Goal: Task Accomplishment & Management: Complete application form

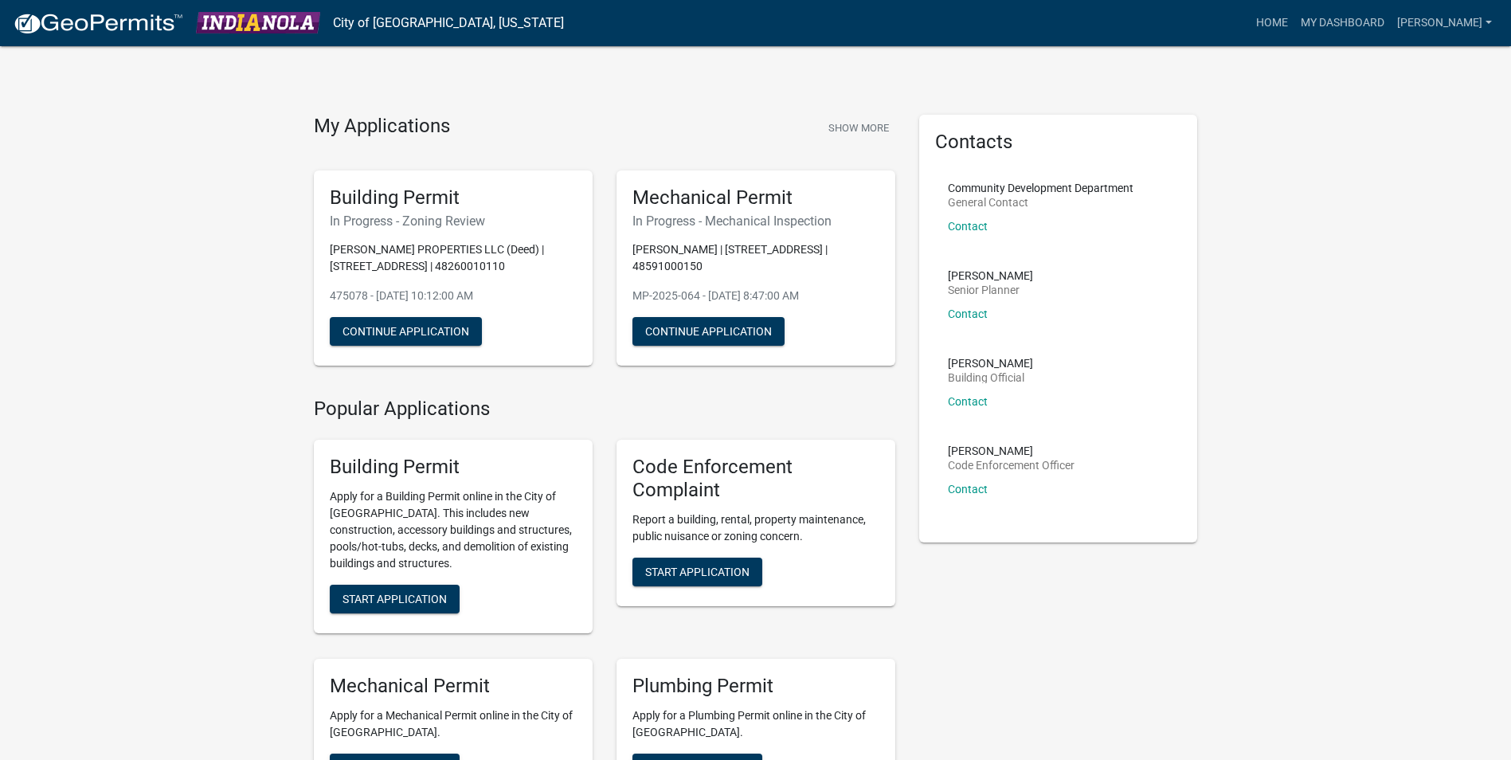
scroll to position [80, 0]
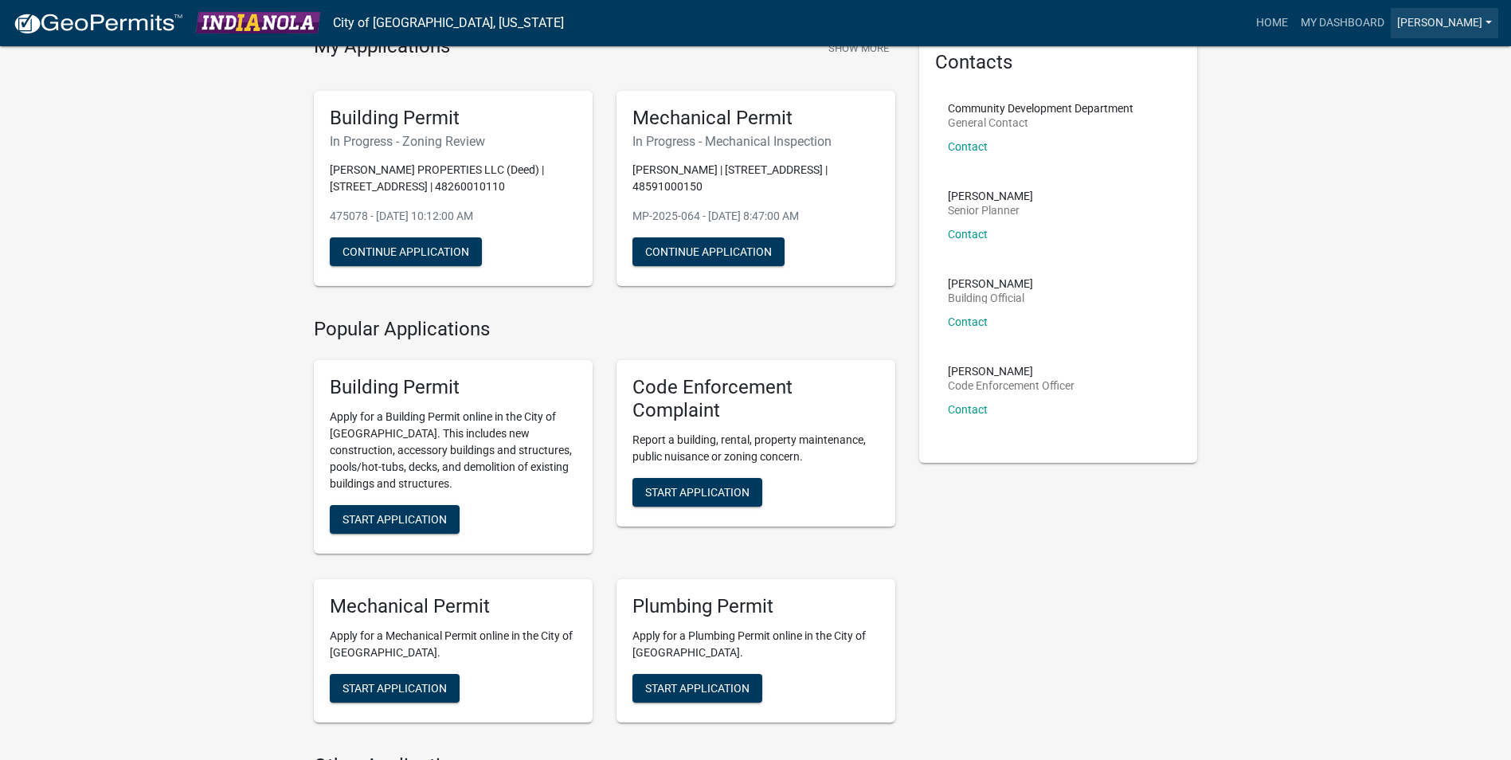
click at [1436, 37] on link "[PERSON_NAME]" at bounding box center [1445, 23] width 108 height 30
click at [1432, 104] on link "Logout" at bounding box center [1434, 117] width 127 height 38
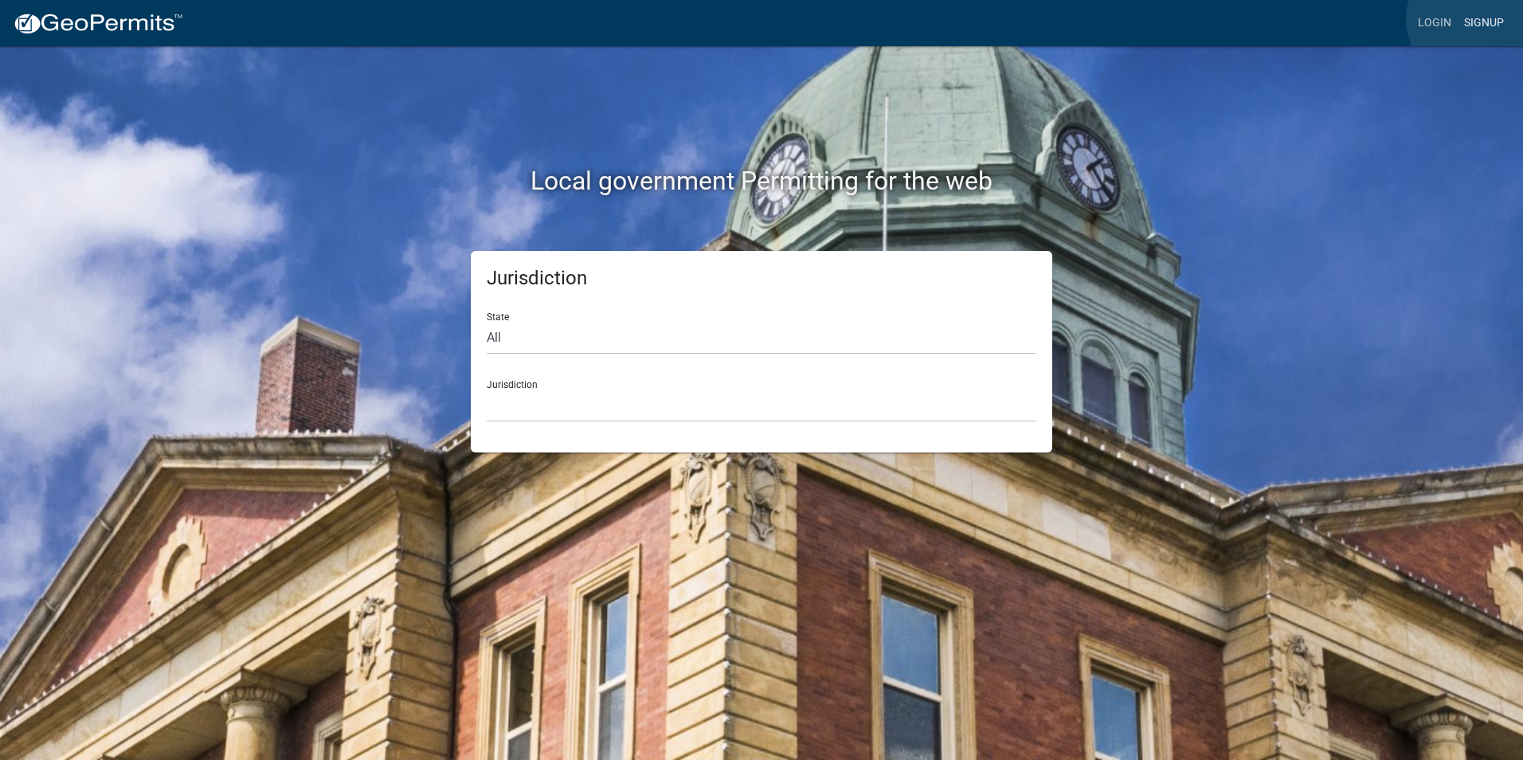
click at [1471, 19] on link "Signup" at bounding box center [1483, 23] width 53 height 30
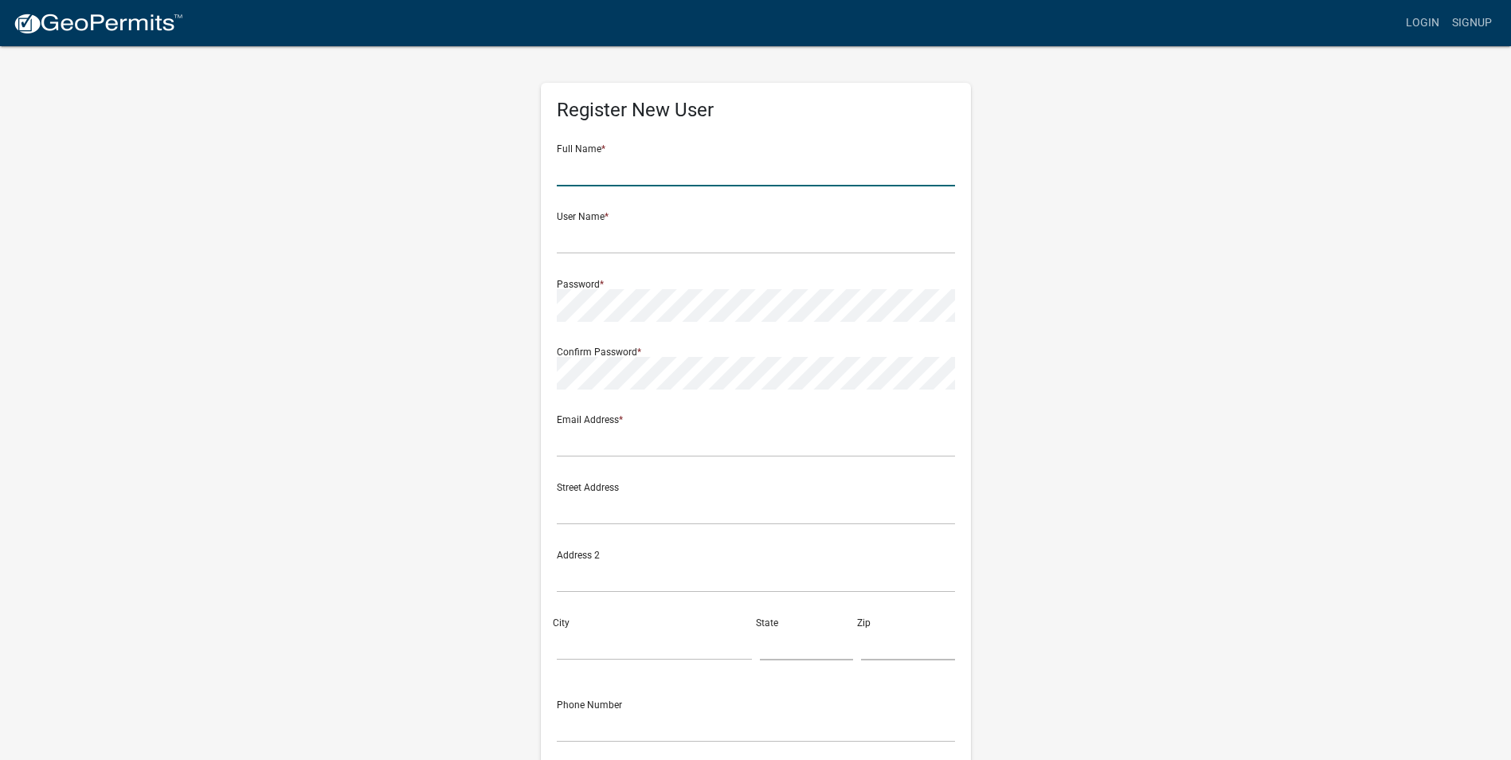
click at [834, 155] on input "text" at bounding box center [756, 170] width 398 height 33
type input "[PERSON_NAME]"
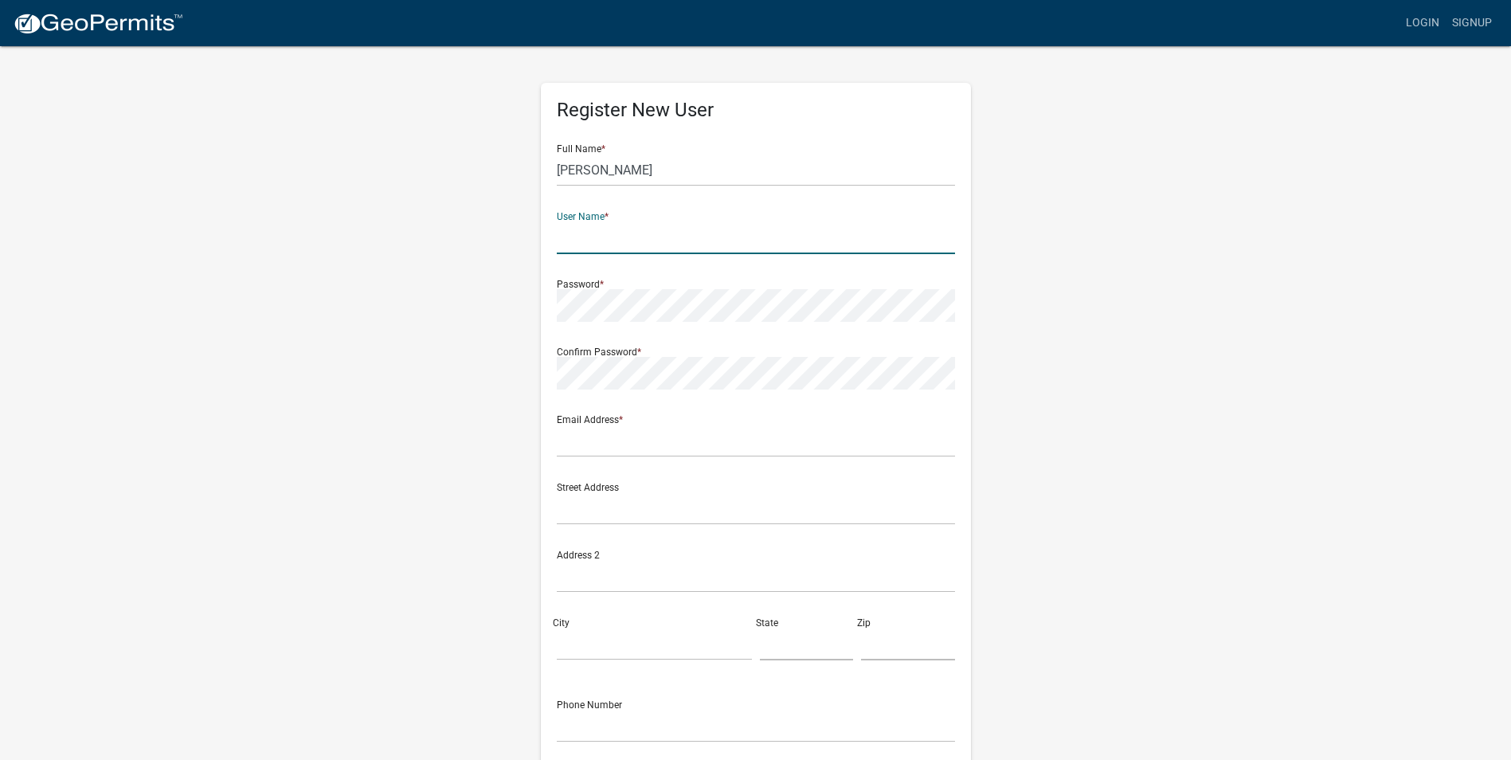
click at [598, 235] on input "text" at bounding box center [756, 237] width 398 height 33
type input "[PERSON_NAME]"
click at [1140, 362] on div "Register New User Full Name * [PERSON_NAME] User Name * [PERSON_NAME] Password …" at bounding box center [756, 471] width 908 height 852
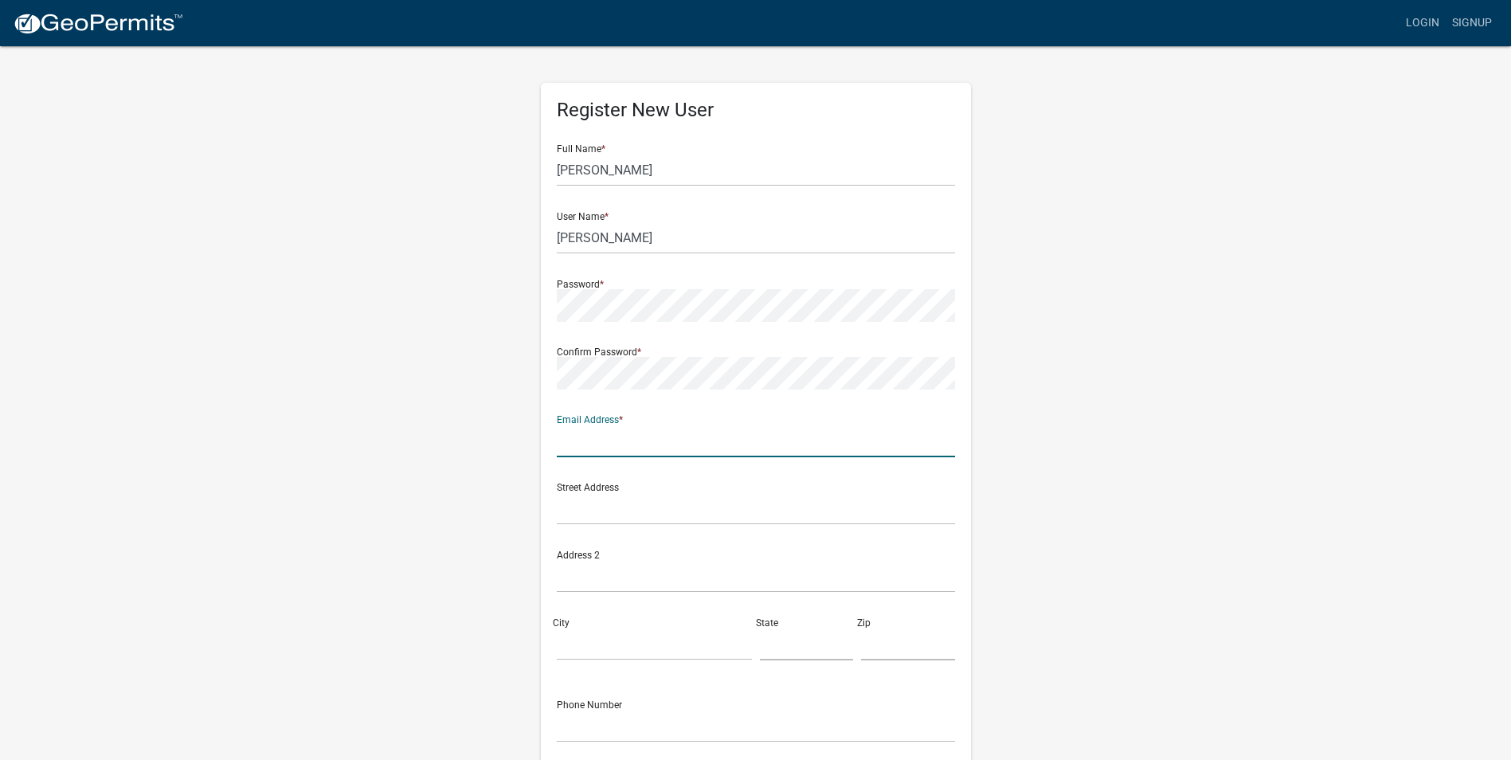
click at [615, 448] on input "text" at bounding box center [756, 440] width 398 height 33
type input "[EMAIL_ADDRESS][DOMAIN_NAME]"
click at [588, 511] on input "text" at bounding box center [756, 508] width 398 height 33
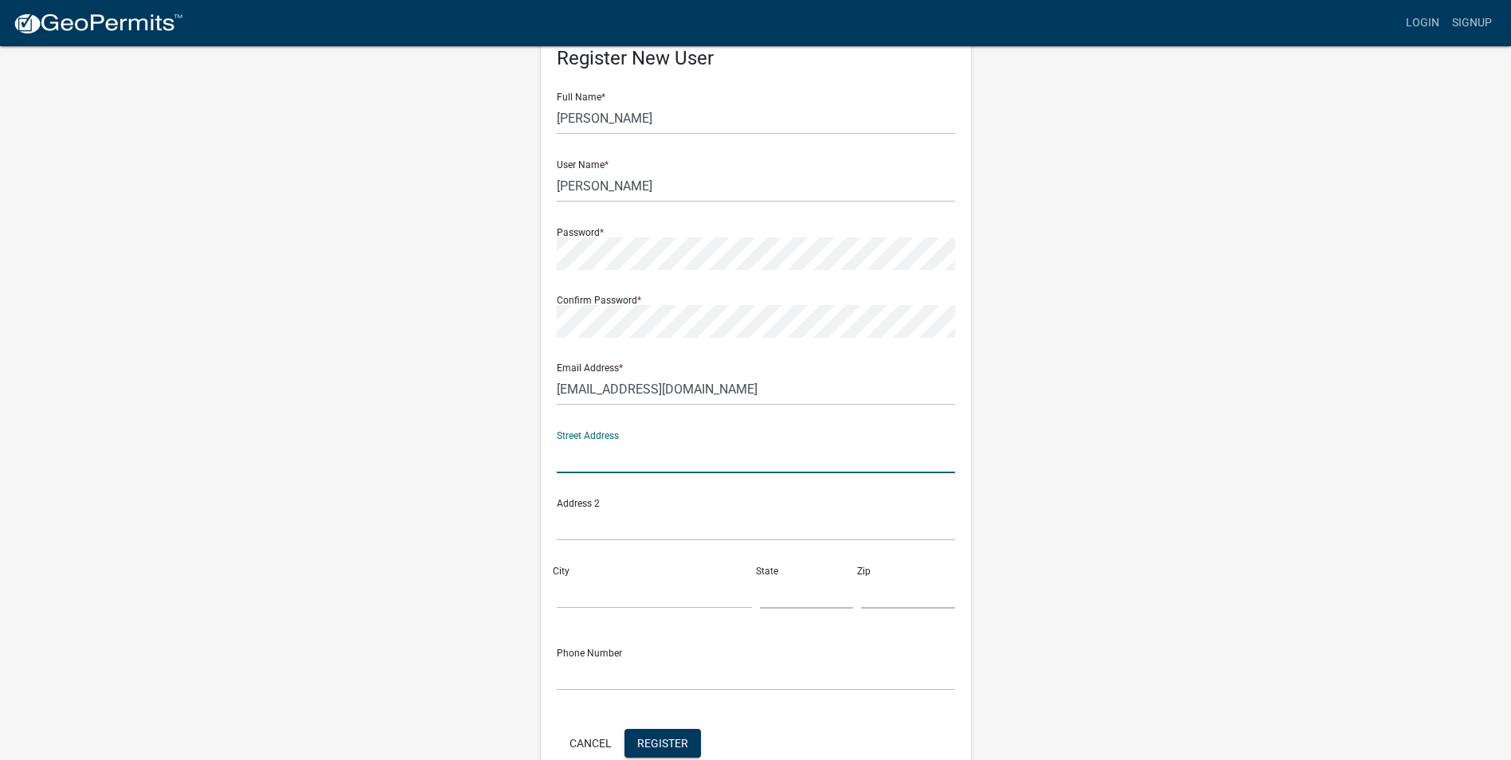
scroll to position [80, 0]
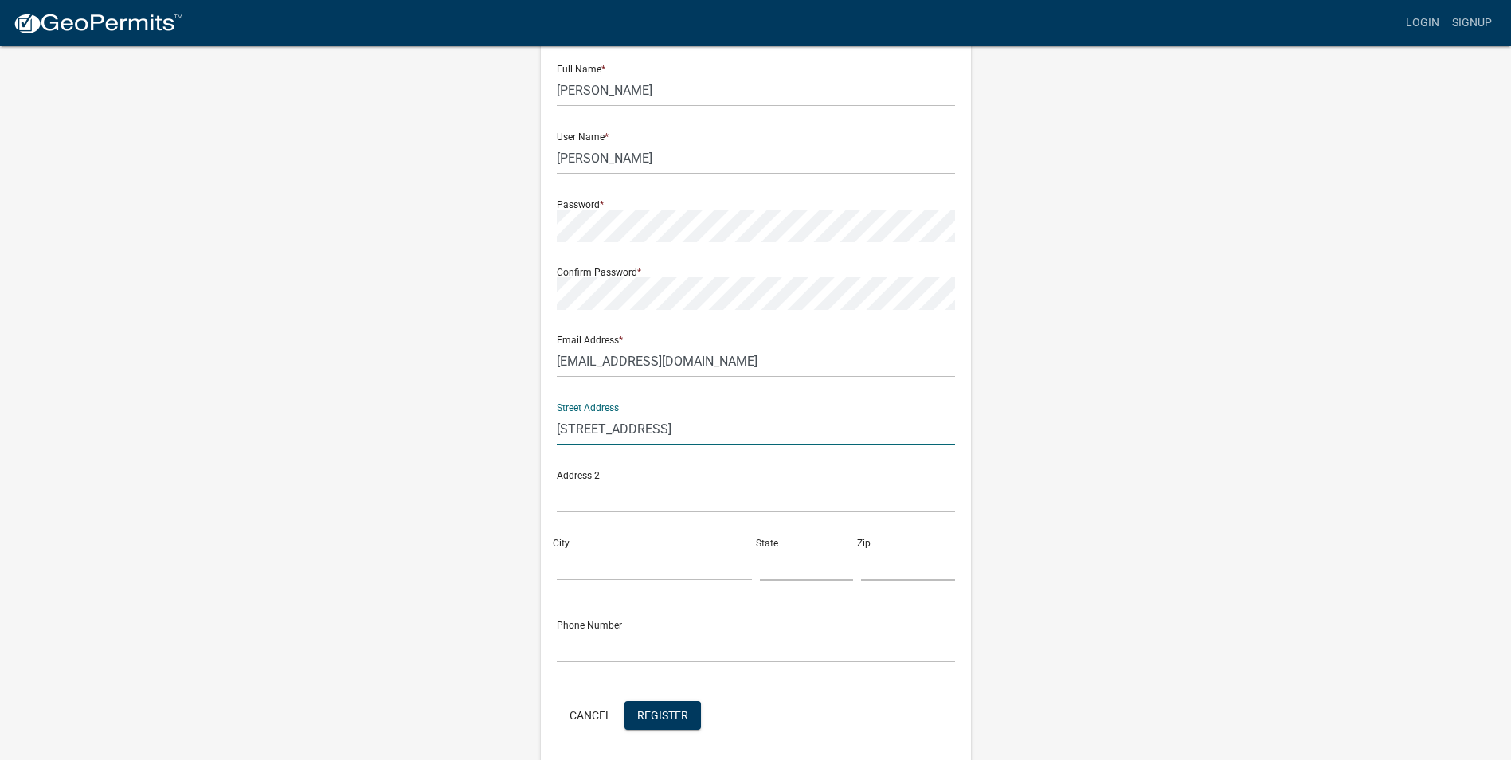
type input "[STREET_ADDRESS]"
click at [617, 568] on input "City" at bounding box center [654, 564] width 195 height 33
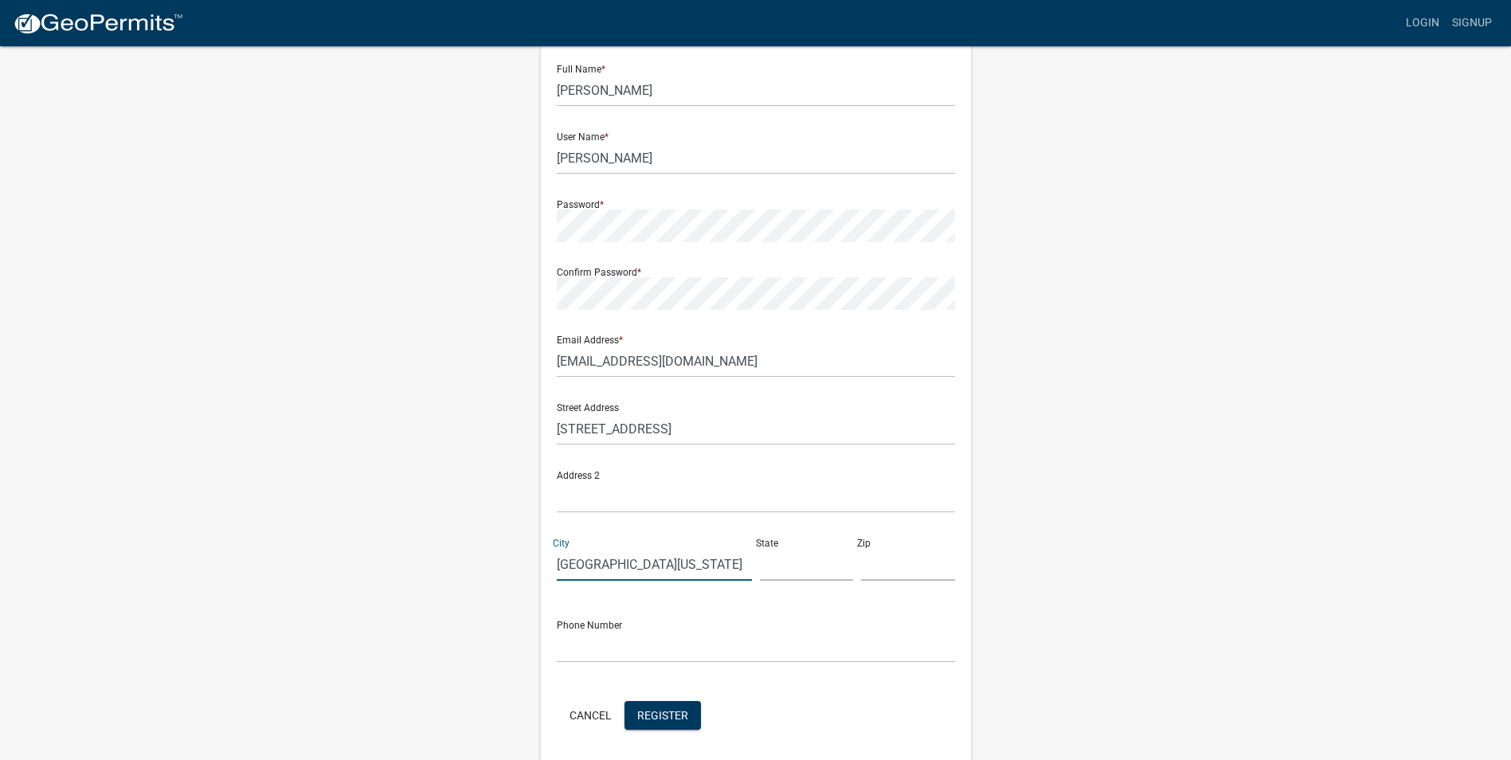
type input "[GEOGRAPHIC_DATA][US_STATE]"
click at [824, 569] on input "text" at bounding box center [807, 564] width 94 height 33
type input "ia"
click at [886, 570] on input "text" at bounding box center [908, 564] width 94 height 33
type input "50210"
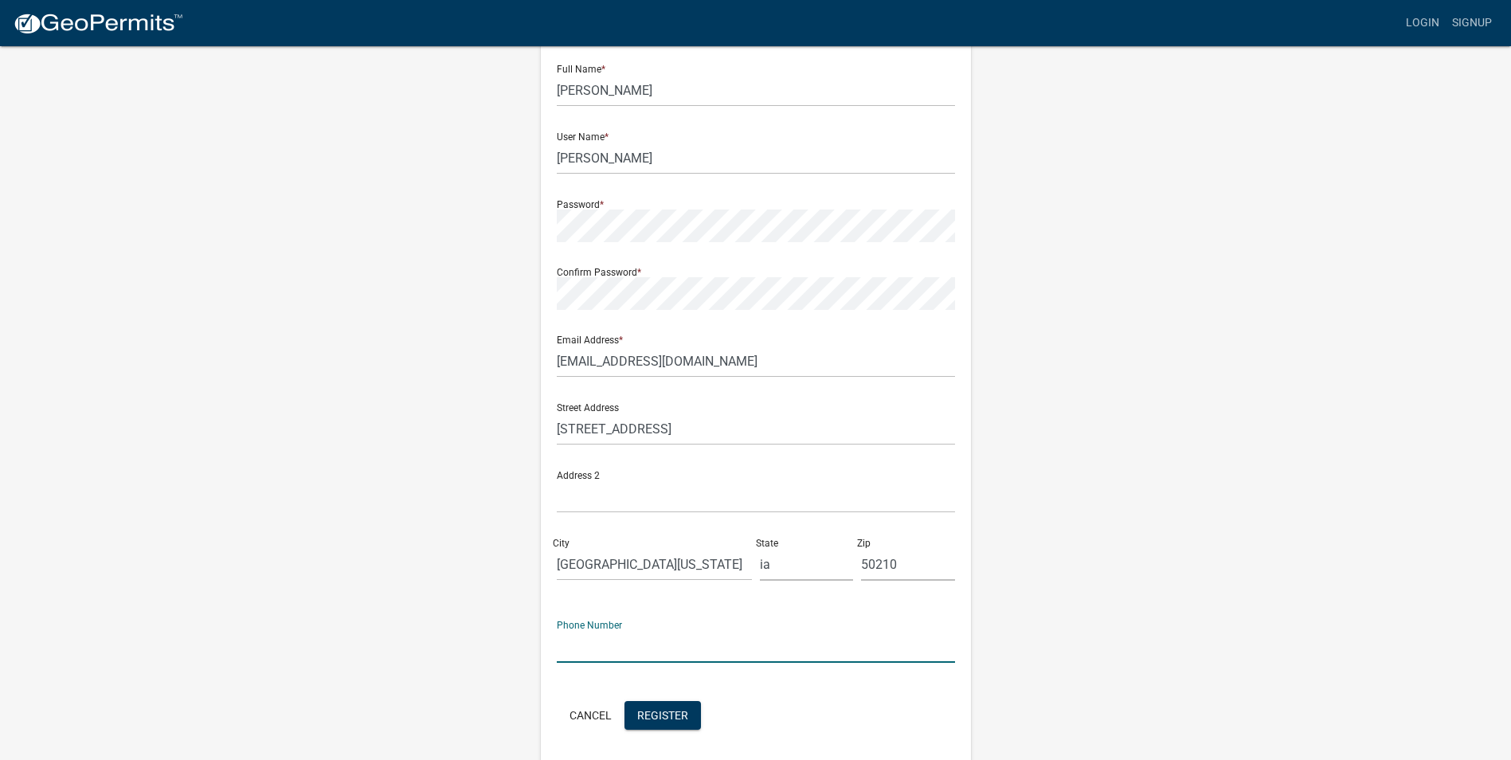
click at [668, 651] on input "text" at bounding box center [756, 646] width 398 height 33
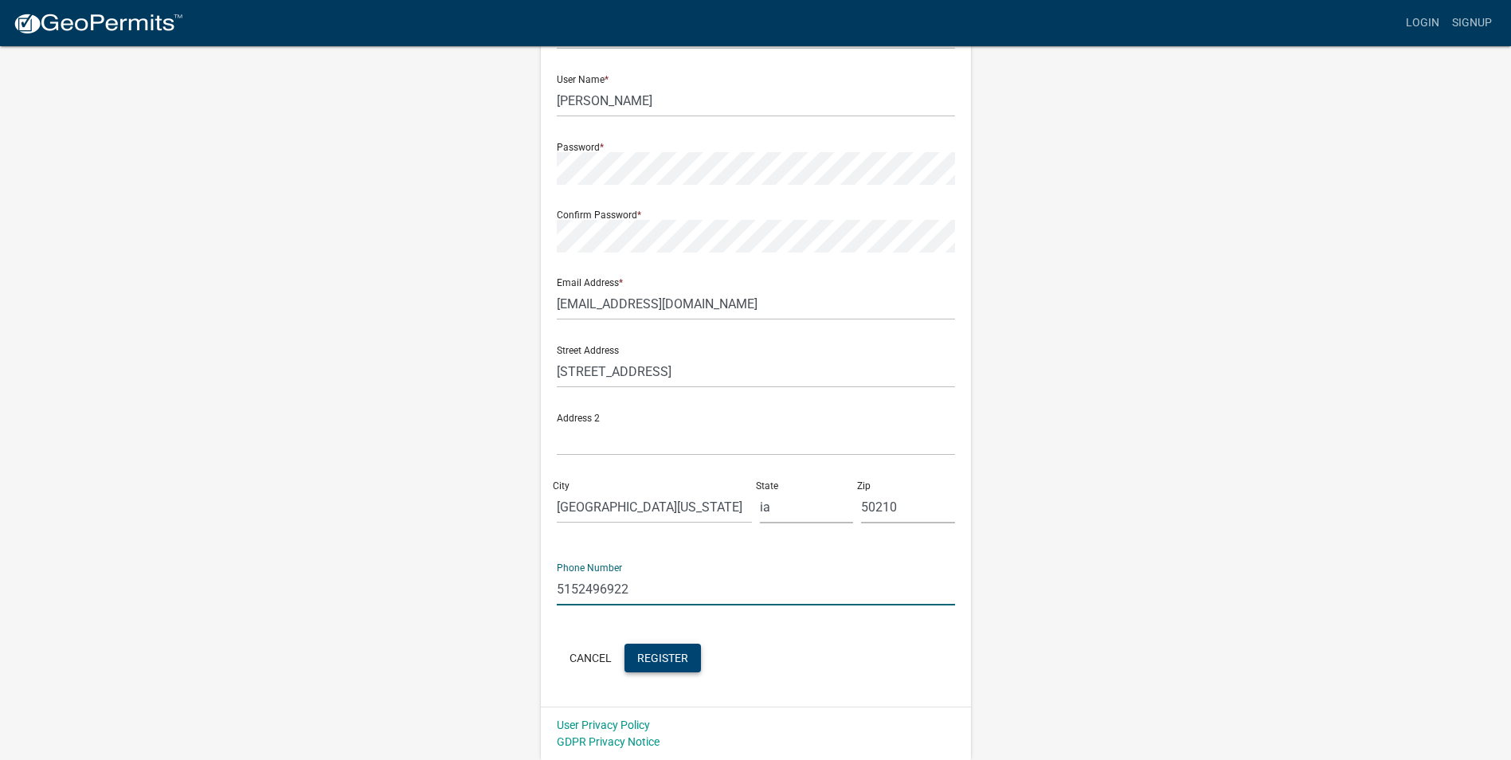
type input "5152496922"
click at [690, 651] on button "Register" at bounding box center [662, 658] width 76 height 29
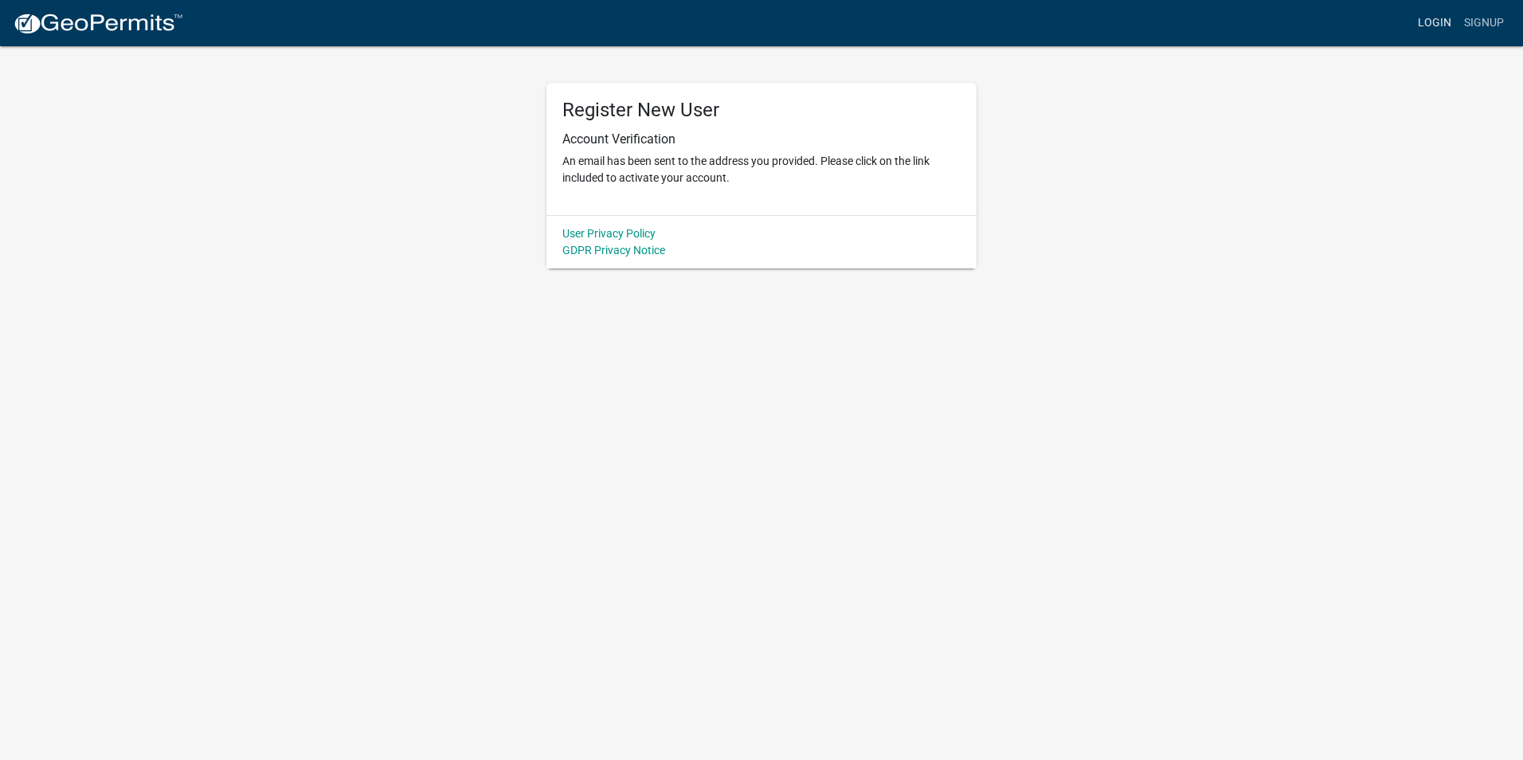
click at [1440, 17] on link "Login" at bounding box center [1434, 23] width 46 height 30
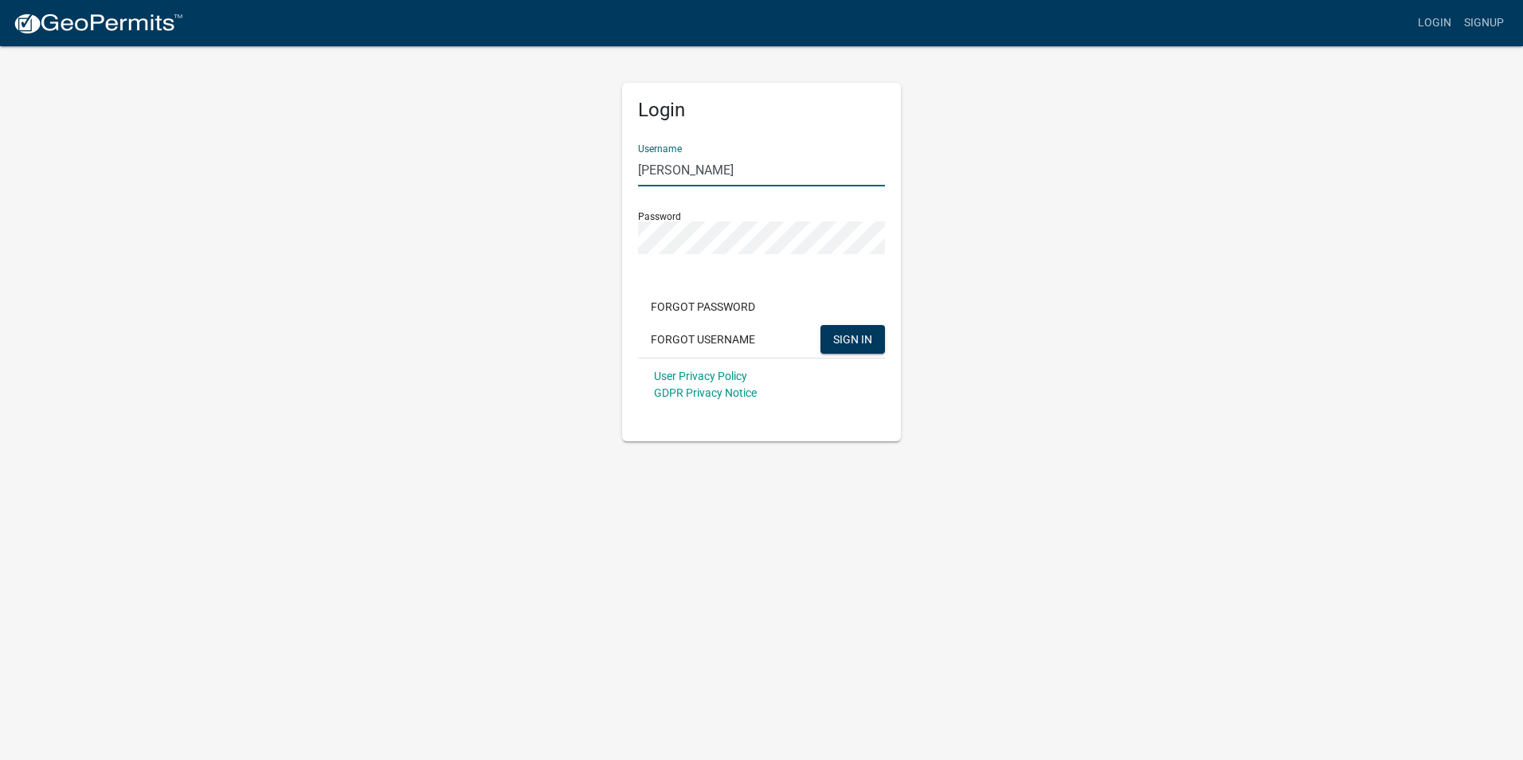
drag, startPoint x: 734, startPoint y: 171, endPoint x: 576, endPoint y: 186, distance: 159.2
click at [577, 186] on div "Login Username [PERSON_NAME] Password Forgot Password Forgot Username SIGN IN U…" at bounding box center [761, 243] width 908 height 397
type input "[PERSON_NAME]"
click at [513, 259] on div "Login Username [PERSON_NAME] Password Forgot Password Forgot Username SIGN IN U…" at bounding box center [761, 243] width 908 height 397
drag, startPoint x: 1359, startPoint y: 277, endPoint x: 1318, endPoint y: 280, distance: 40.7
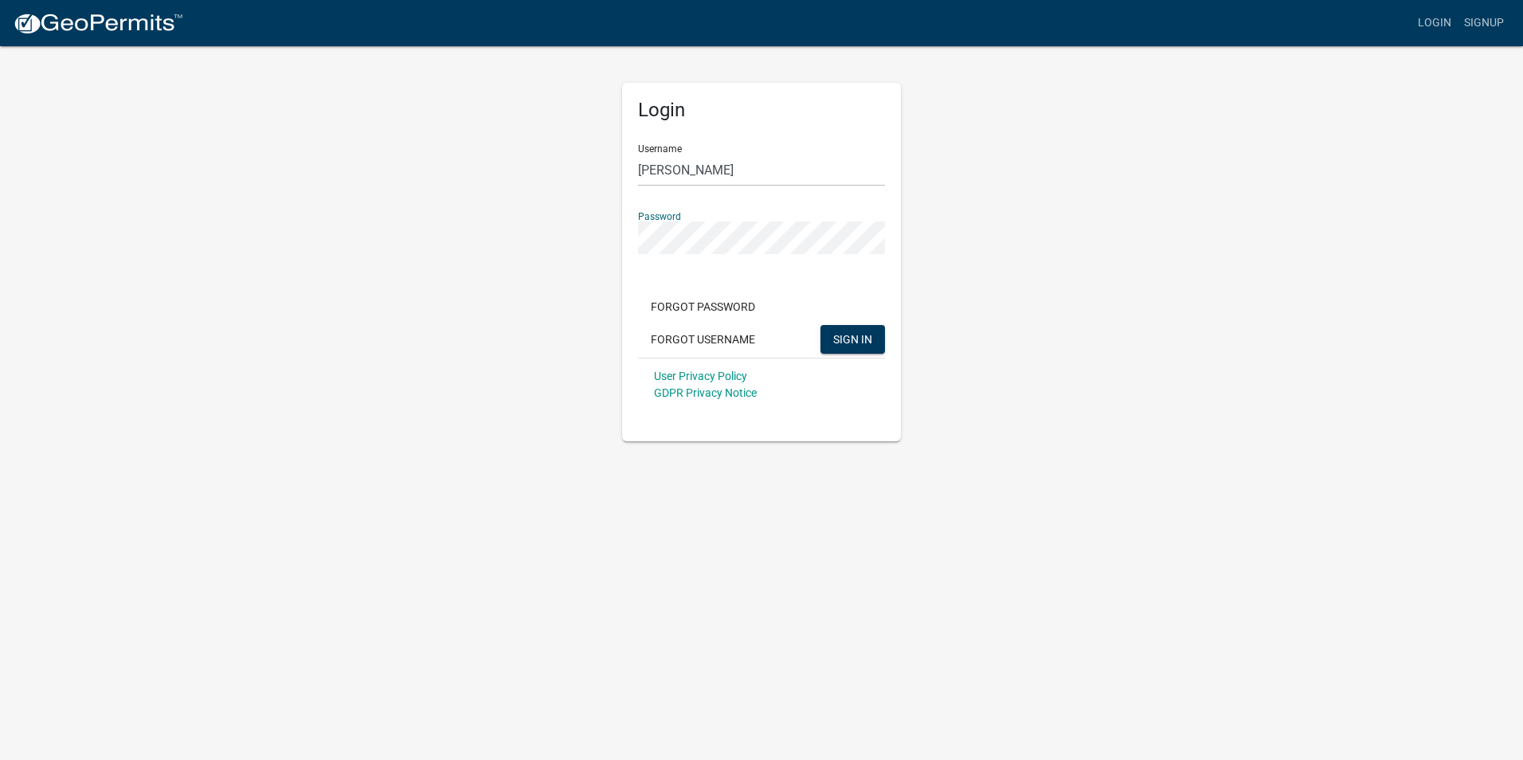
click at [1359, 277] on app-login-view "more_horiz Login Signup Login Username [PERSON_NAME] Password Forgot Password F…" at bounding box center [761, 220] width 1523 height 441
click at [847, 340] on span "SIGN IN" at bounding box center [852, 338] width 39 height 13
